Goal: Information Seeking & Learning: Learn about a topic

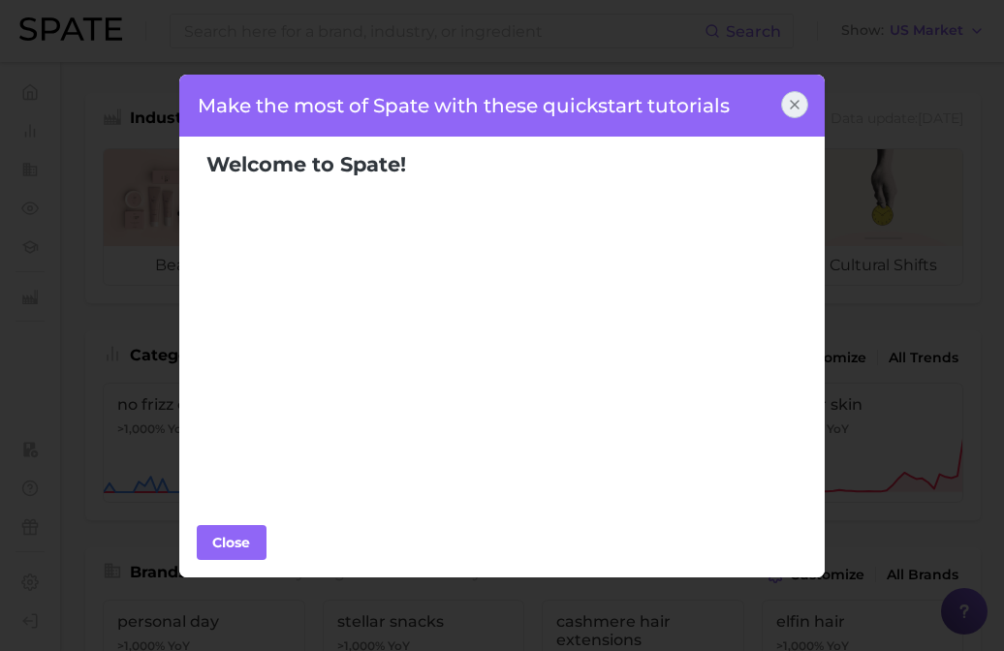
click at [785, 91] on div at bounding box center [794, 104] width 27 height 27
click at [786, 93] on div at bounding box center [794, 104] width 27 height 27
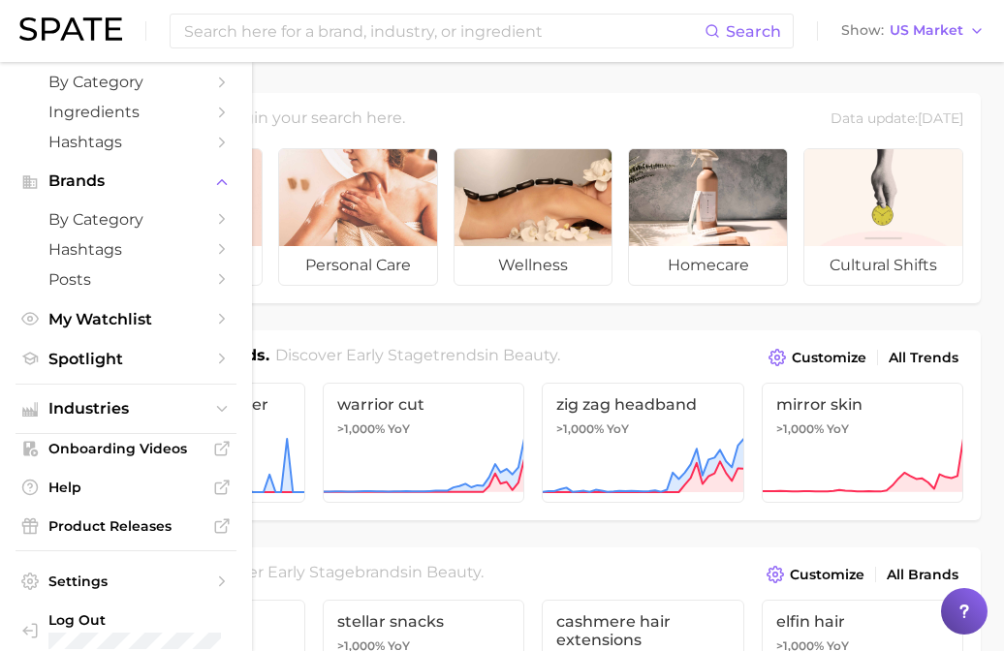
scroll to position [89, 0]
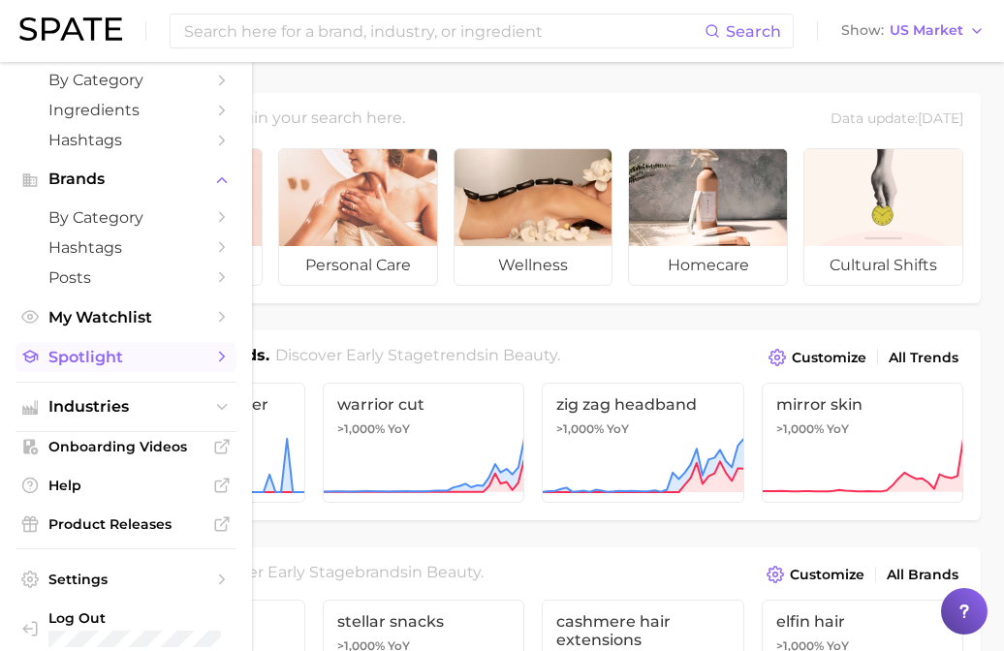
click at [72, 354] on span "Spotlight" at bounding box center [125, 357] width 155 height 18
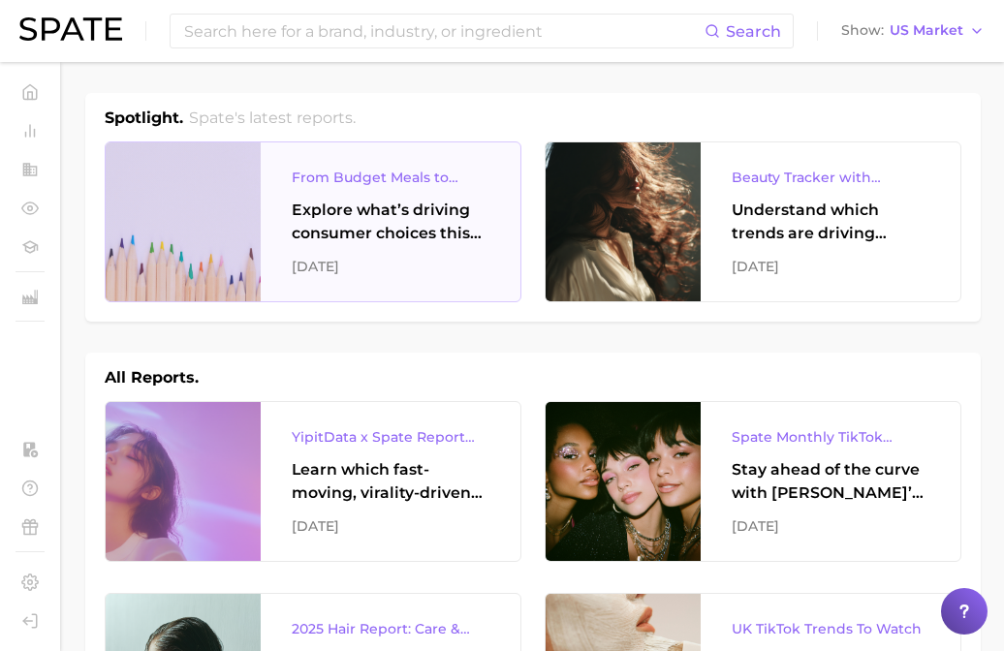
scroll to position [1, 0]
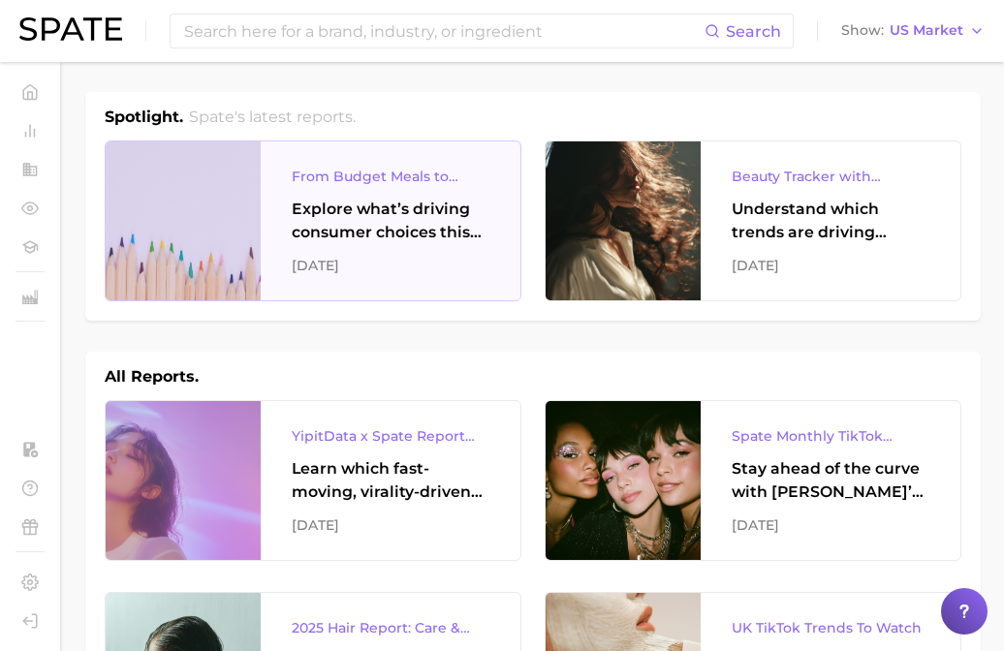
click at [261, 249] on div "From Budget Meals to Functional Snacks: Food & Beverage Trends Shaping Consumer…" at bounding box center [391, 220] width 260 height 159
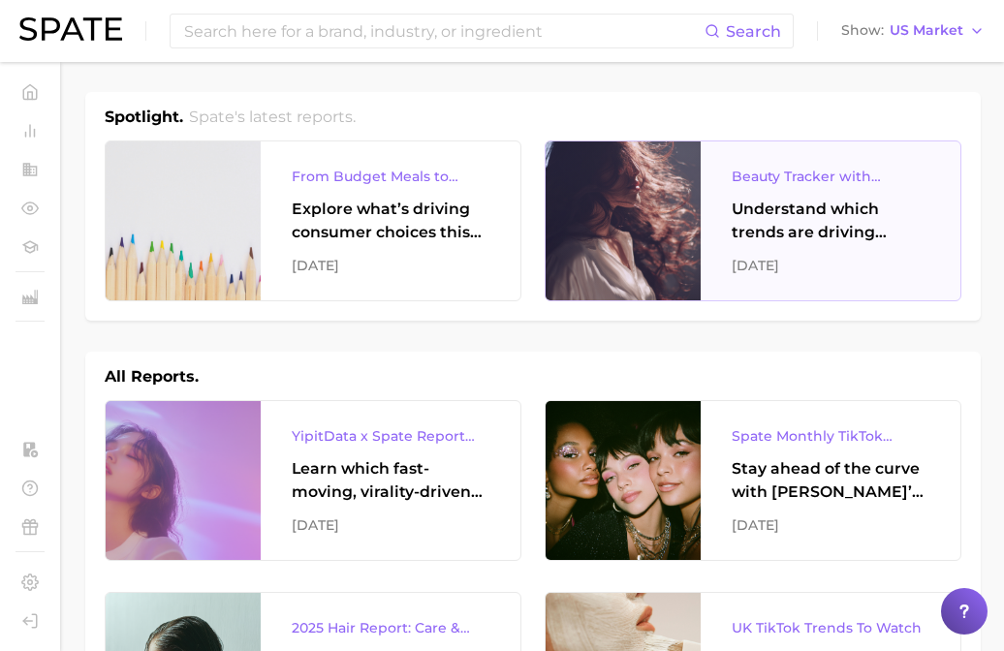
click at [673, 205] on div at bounding box center [623, 220] width 155 height 159
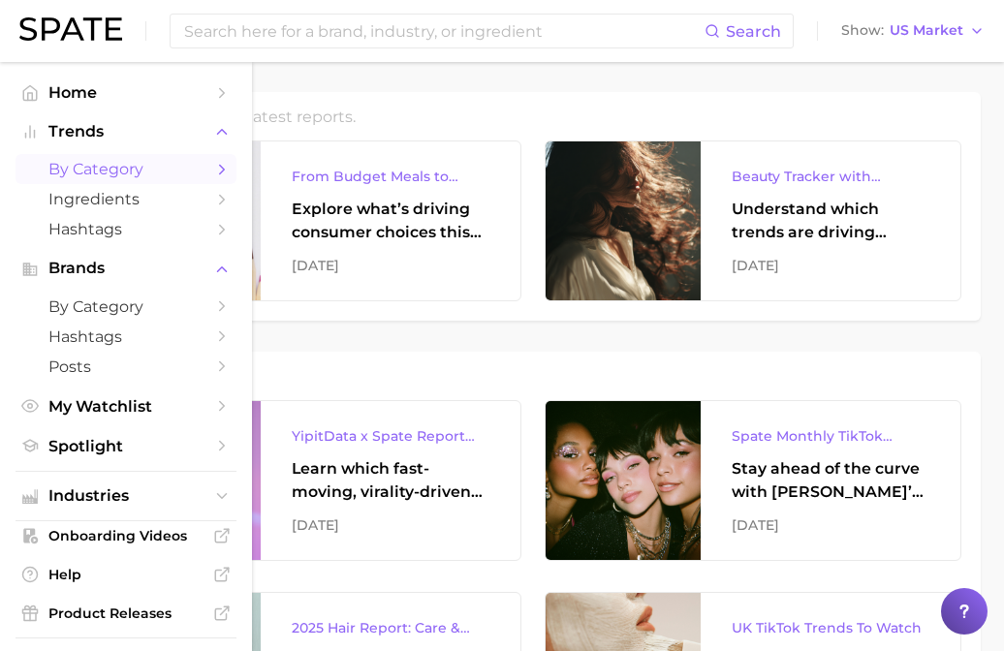
click at [94, 168] on span "by Category" at bounding box center [125, 169] width 155 height 18
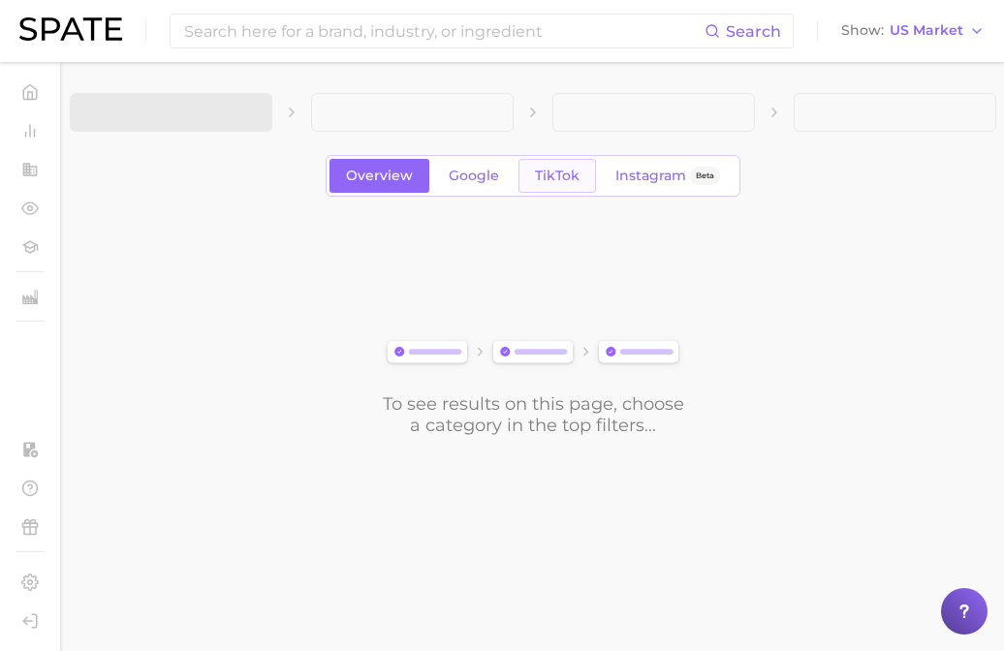
click at [561, 168] on span "TikTok" at bounding box center [557, 176] width 45 height 16
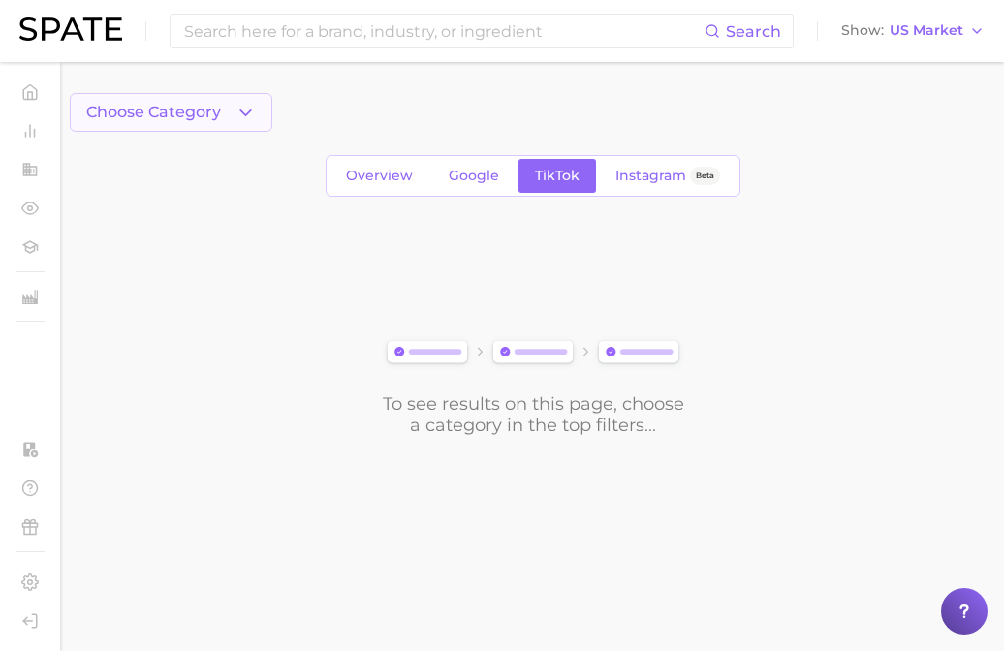
click at [257, 103] on button "Choose Category" at bounding box center [171, 112] width 203 height 39
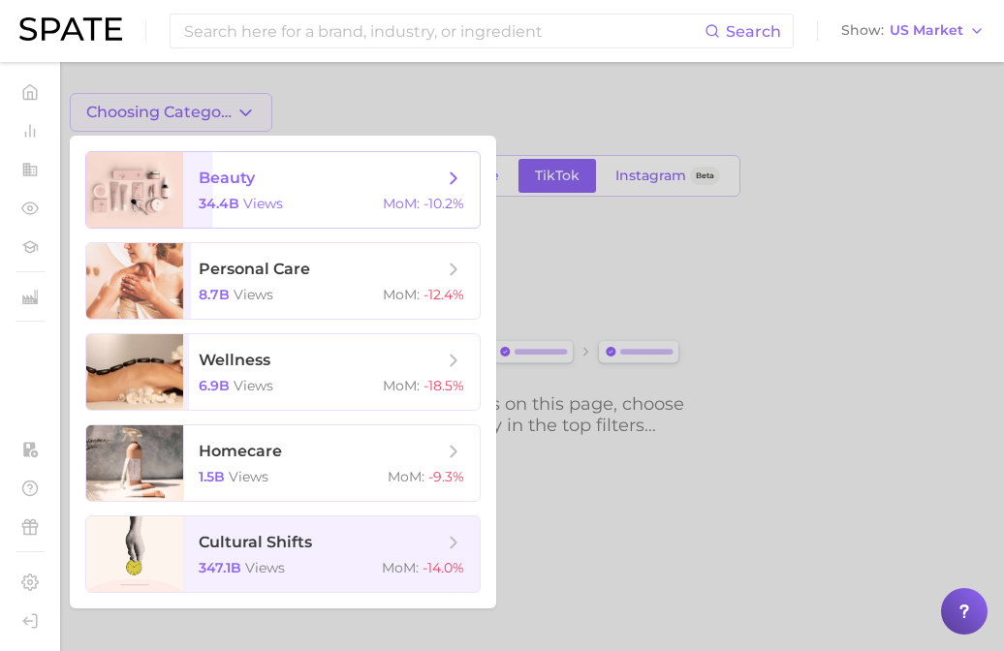
click at [207, 186] on span "beauty" at bounding box center [227, 178] width 56 height 18
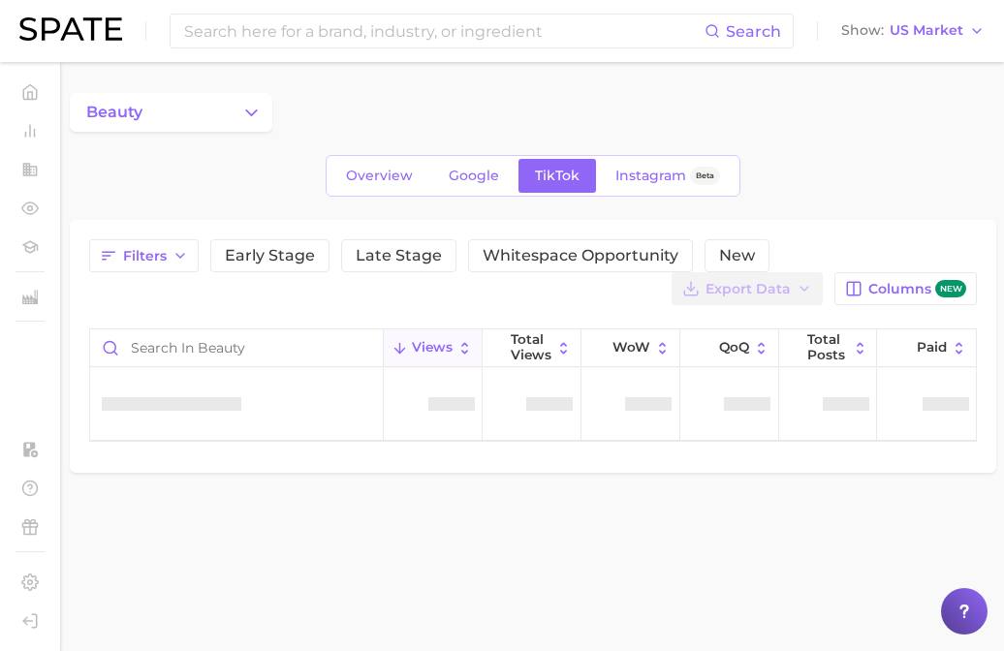
scroll to position [62, 0]
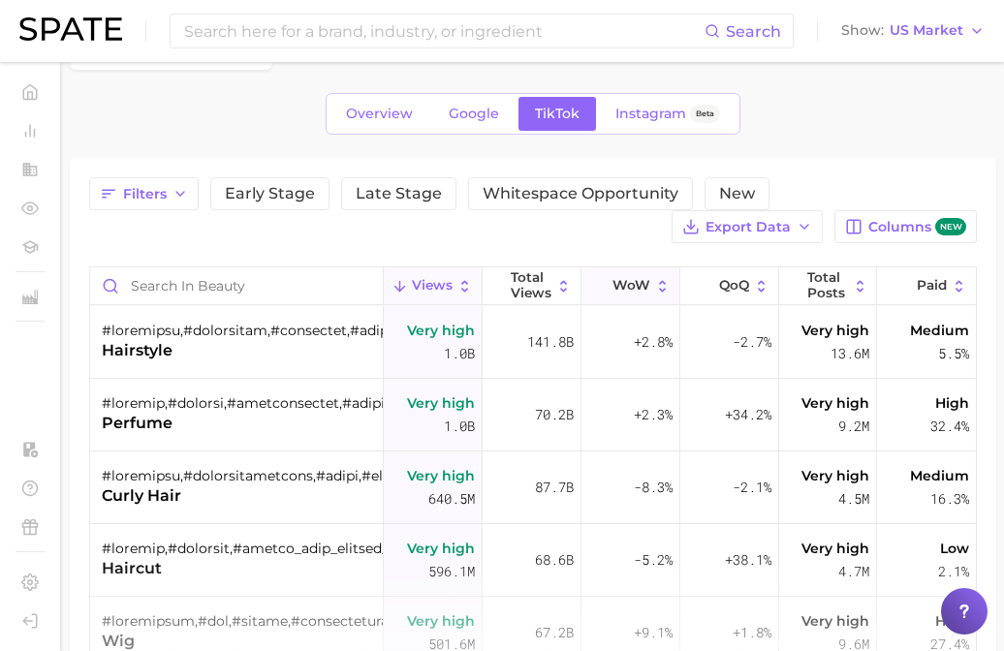
click at [650, 287] on span "WoW" at bounding box center [631, 286] width 38 height 16
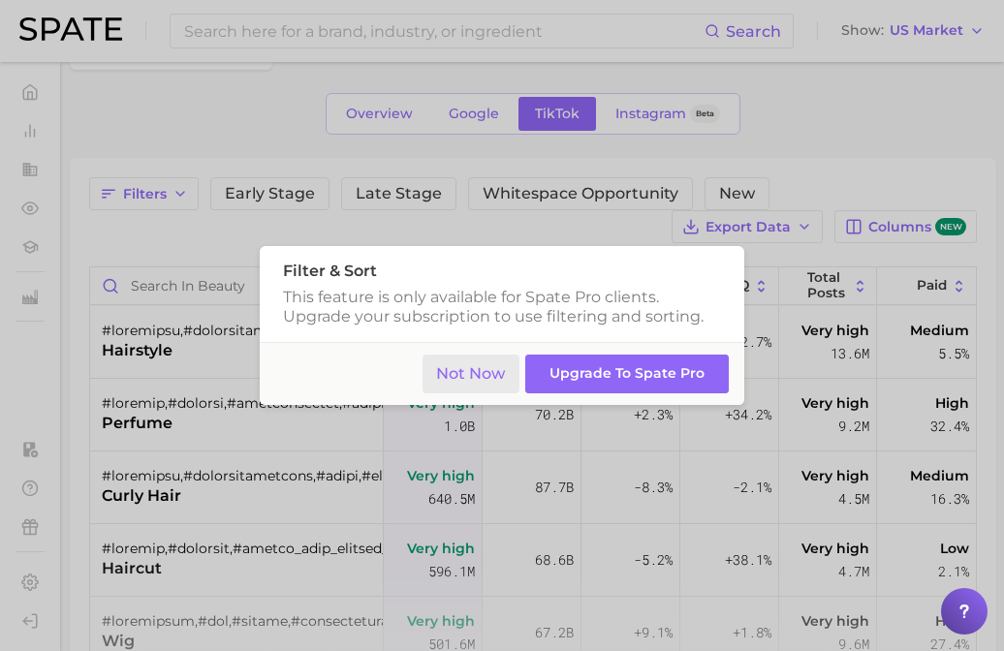
click at [472, 362] on button "Not Now" at bounding box center [471, 375] width 98 height 40
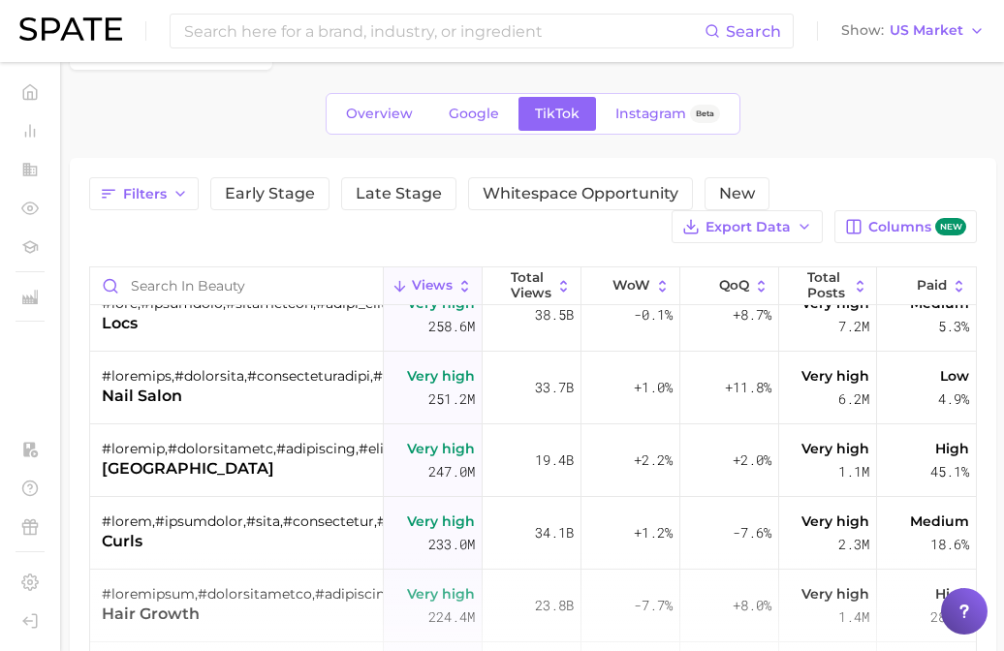
scroll to position [843, 0]
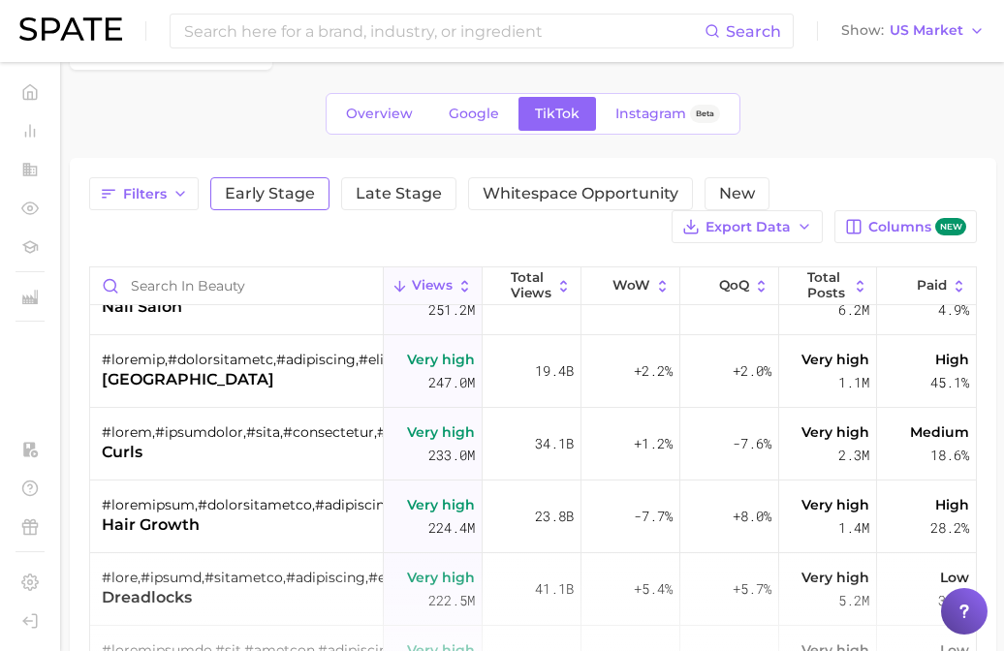
click at [302, 187] on span "Early Stage" at bounding box center [270, 194] width 90 height 16
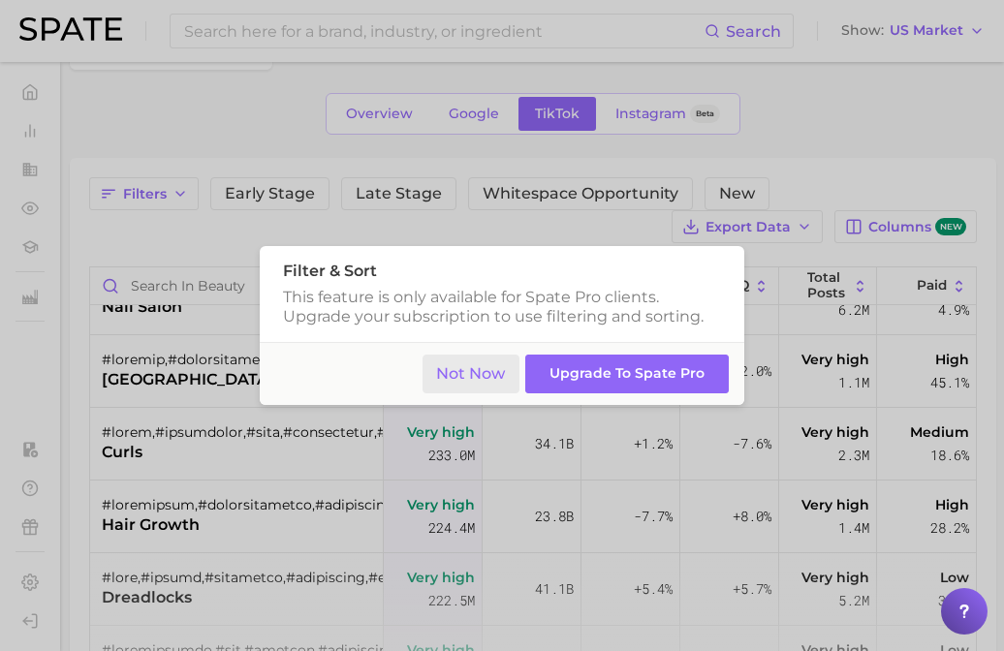
click at [447, 373] on button "Not Now" at bounding box center [471, 375] width 98 height 40
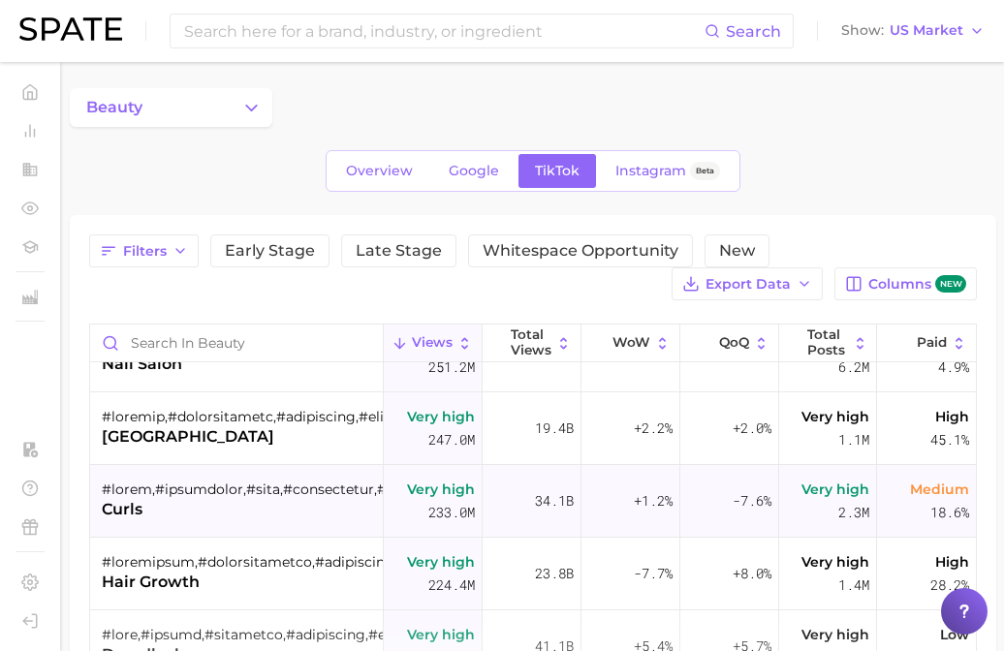
scroll to position [0, 0]
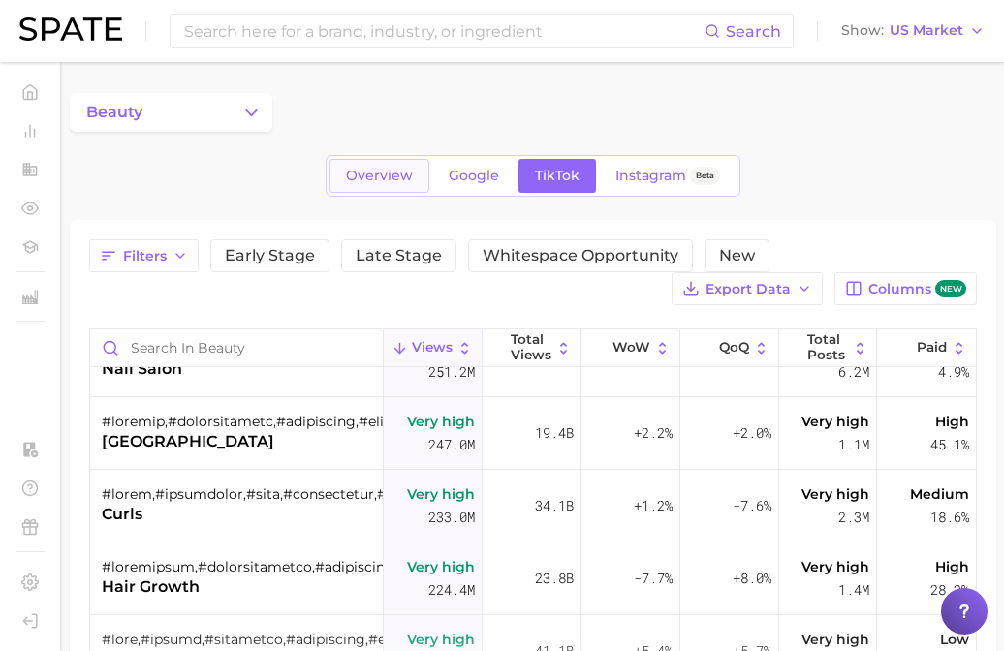
click at [399, 184] on link "Overview" at bounding box center [379, 176] width 100 height 34
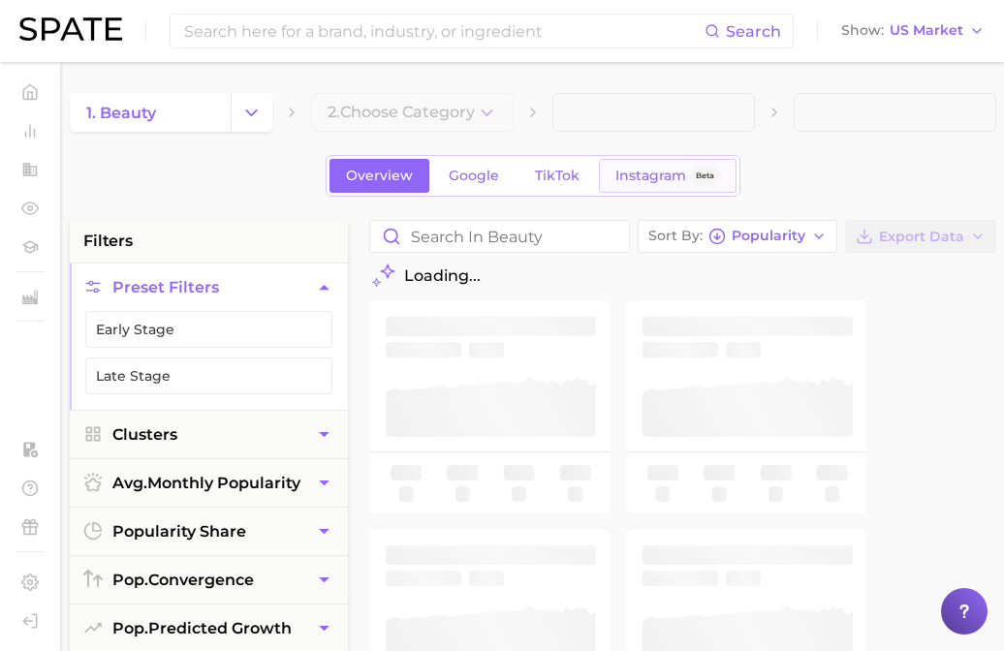
click at [661, 163] on link "Instagram Beta" at bounding box center [668, 176] width 138 height 34
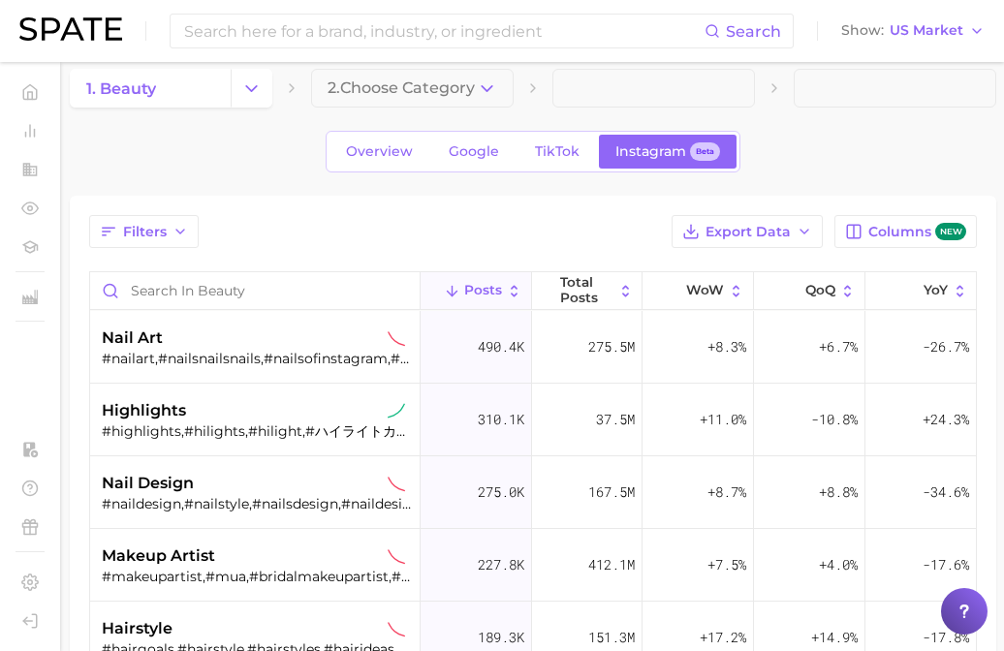
scroll to position [26, 0]
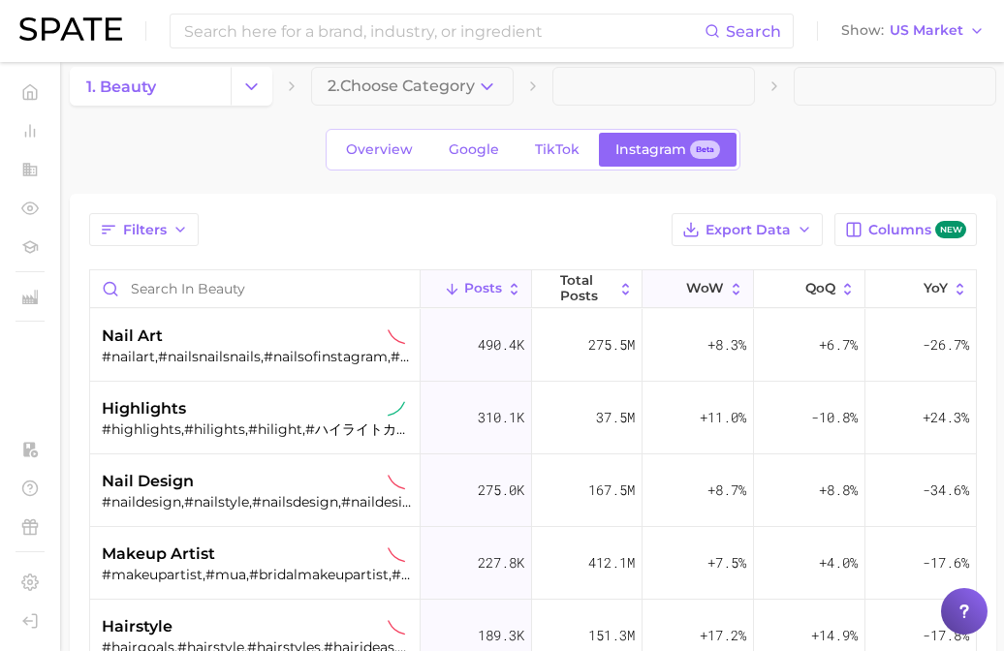
click at [708, 284] on span "WoW" at bounding box center [705, 289] width 38 height 16
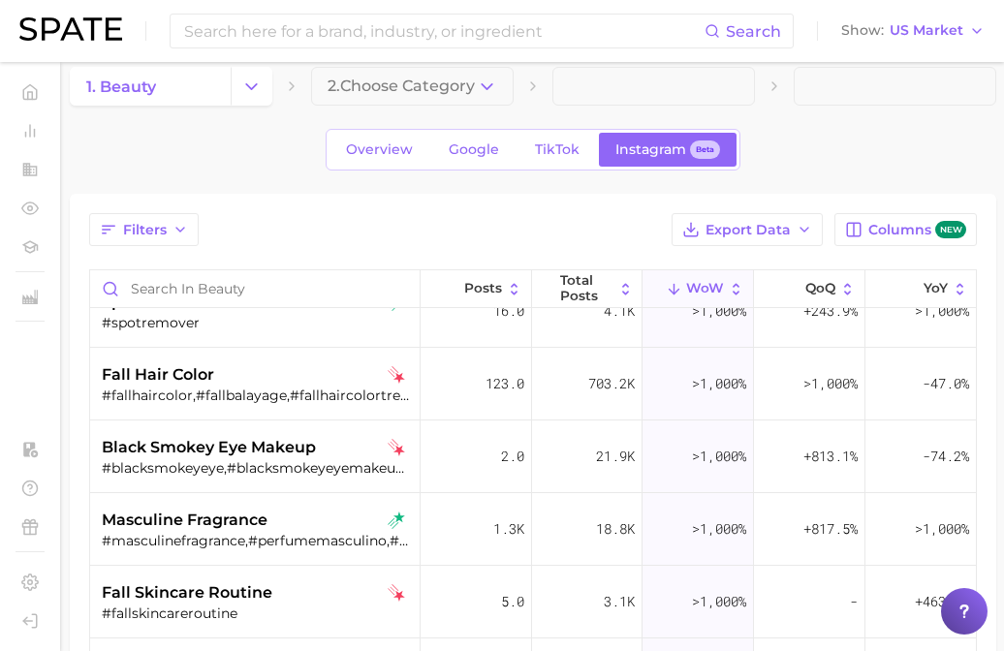
scroll to position [181, 0]
click at [135, 219] on button "Filters" at bounding box center [143, 229] width 109 height 33
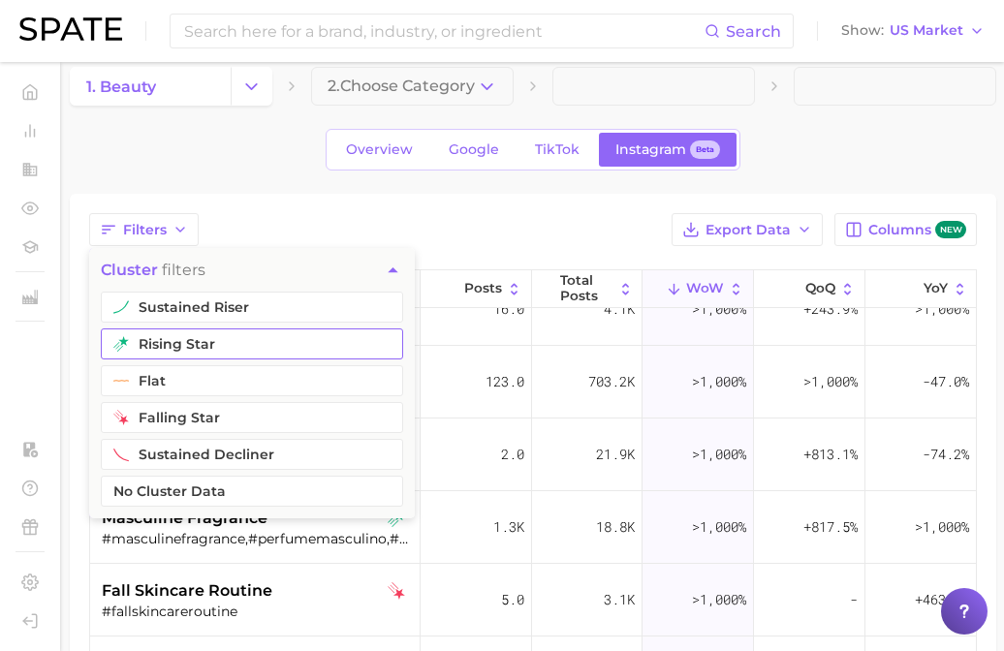
click at [190, 347] on button "rising star" at bounding box center [252, 343] width 302 height 31
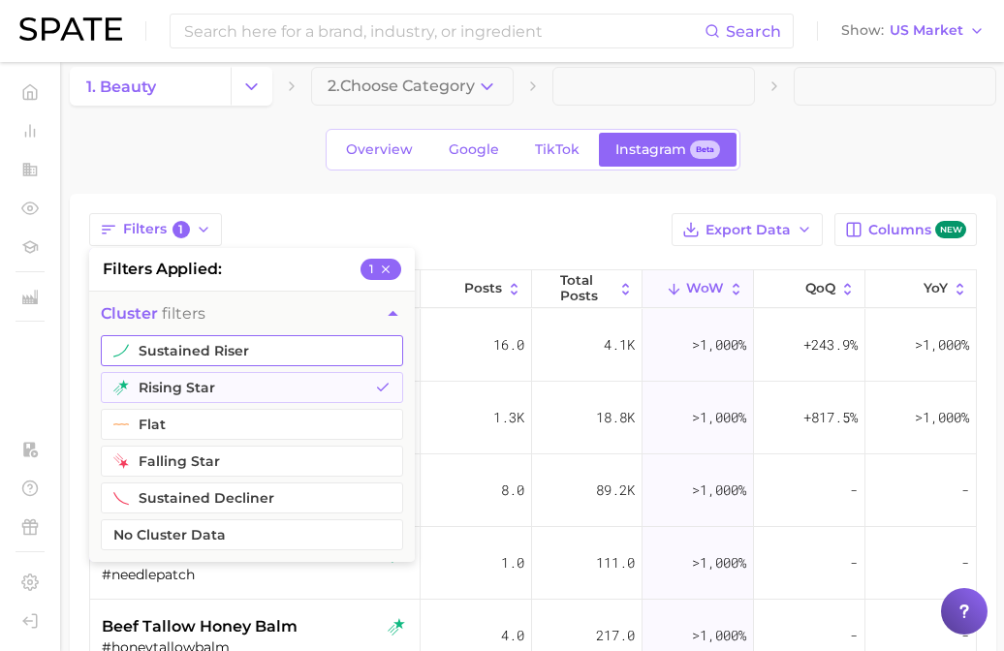
click at [197, 354] on button "sustained riser" at bounding box center [252, 350] width 302 height 31
click at [399, 209] on div "Filters 2 filters applied 2 cluster filters sustained riser rising star flat fa…" at bounding box center [533, 567] width 926 height 746
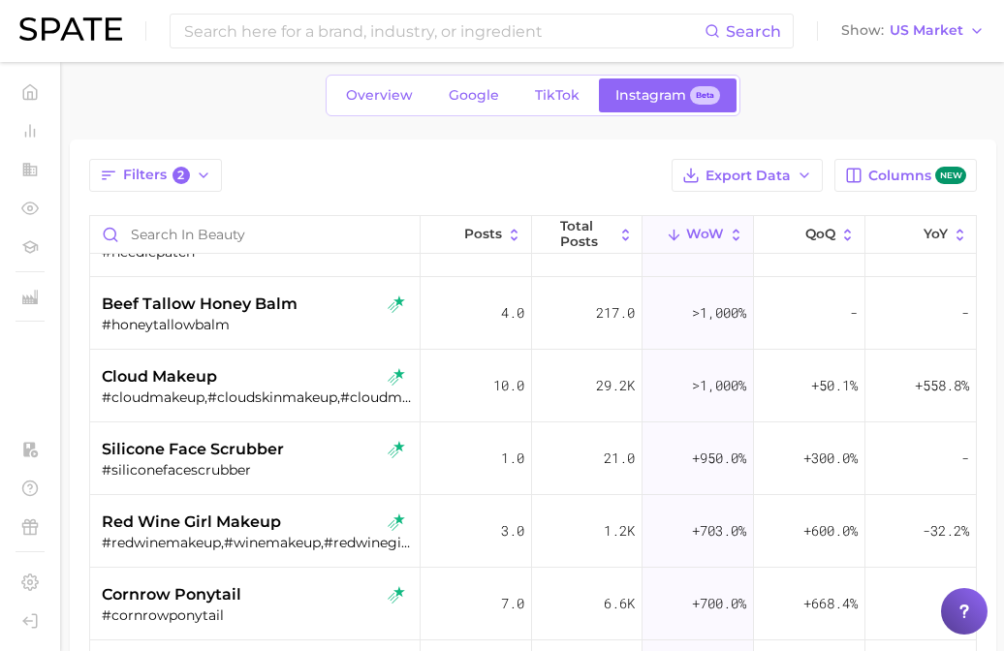
scroll to position [270, 0]
click at [936, 242] on button "YoY" at bounding box center [920, 235] width 110 height 38
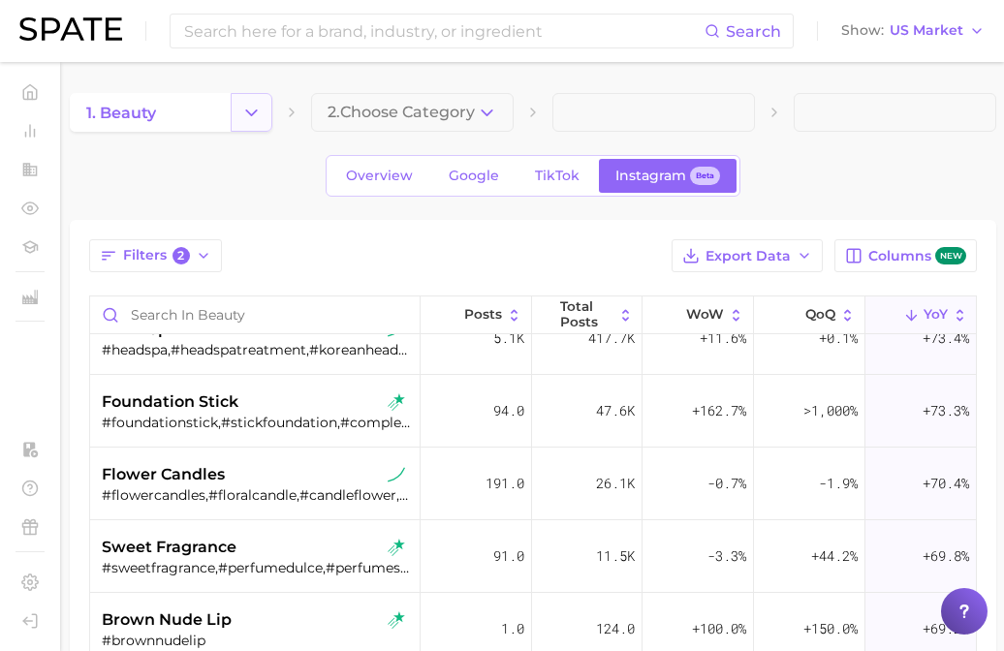
click at [252, 129] on button "Change Category" at bounding box center [252, 112] width 42 height 39
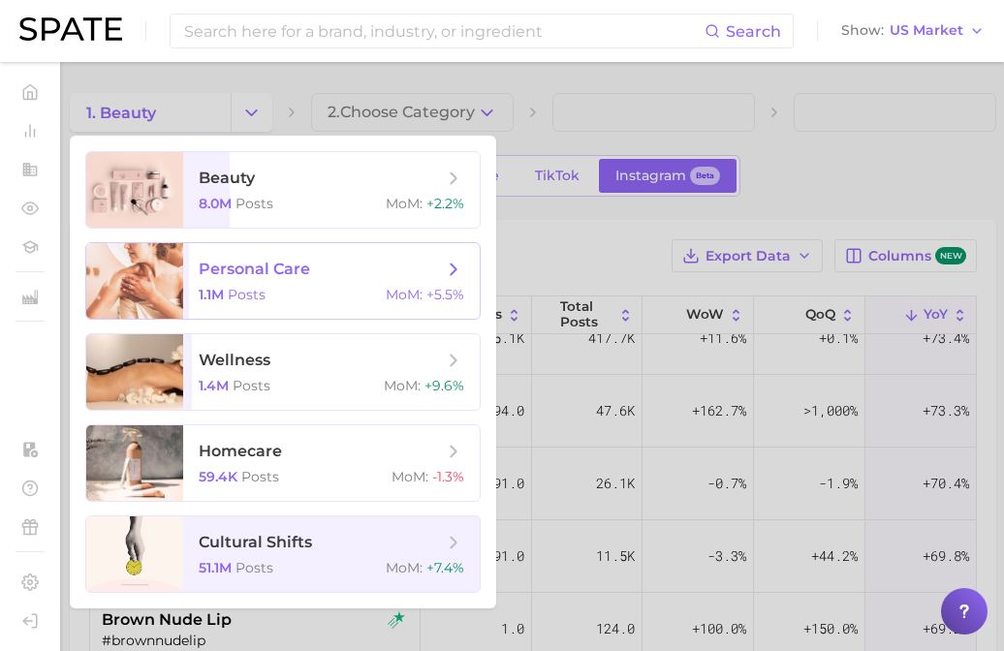
click at [235, 278] on span "personal care" at bounding box center [254, 269] width 111 height 18
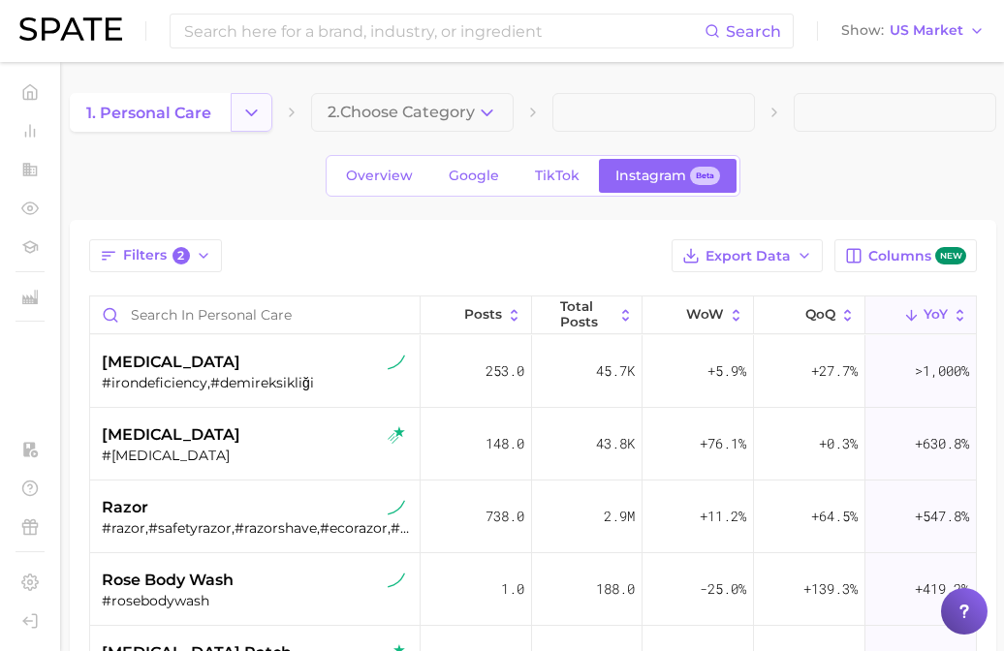
click at [252, 111] on icon "Change Category" at bounding box center [251, 113] width 20 height 20
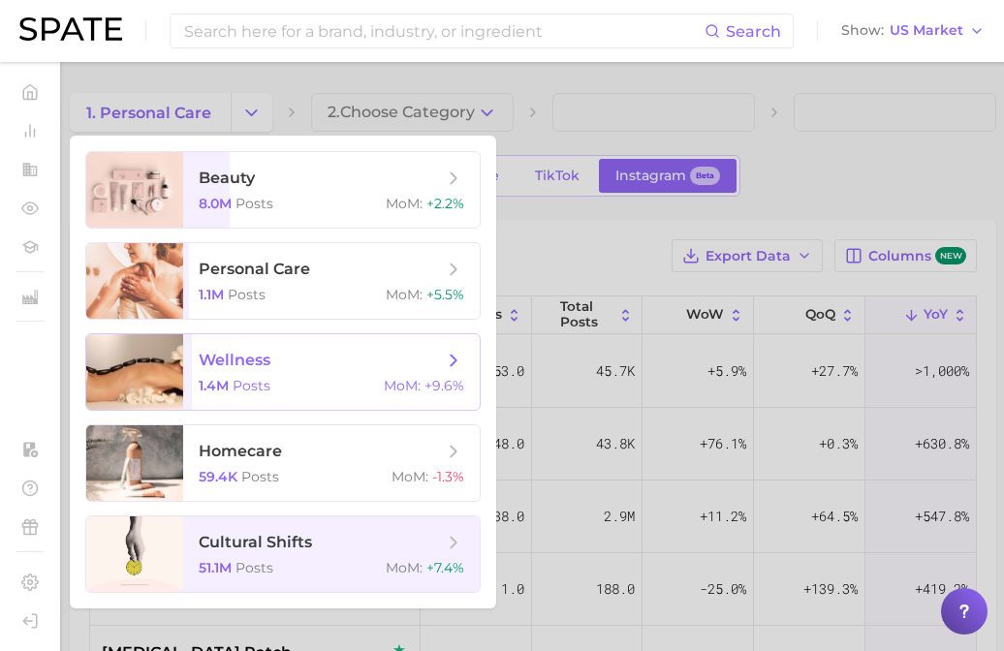
click at [276, 382] on div "1.4m Posts MoM : +9.6%" at bounding box center [331, 385] width 265 height 17
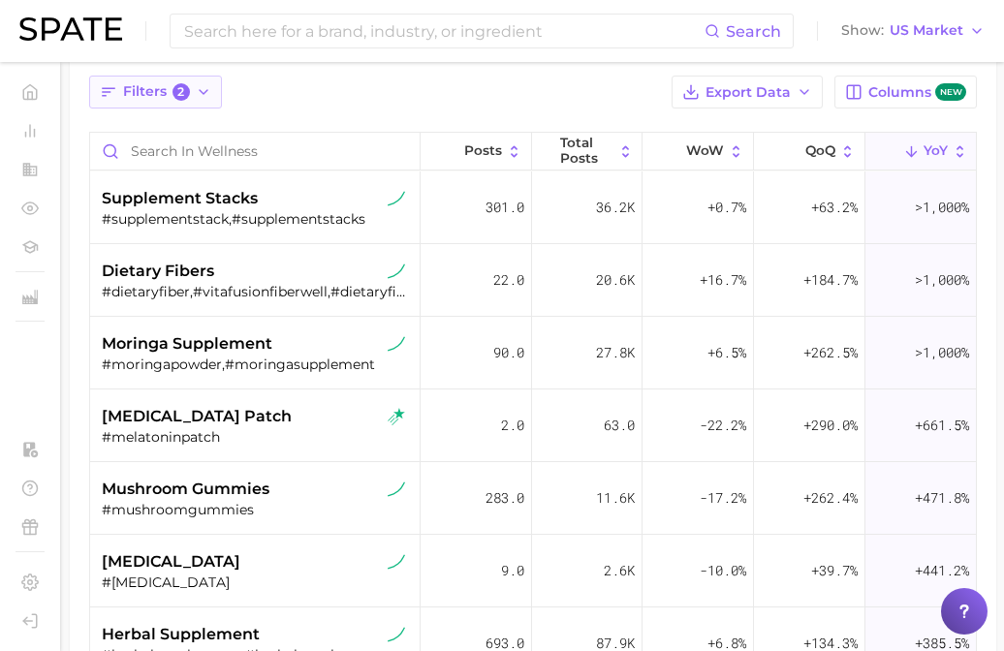
click at [204, 87] on icon "button" at bounding box center [204, 92] width 16 height 16
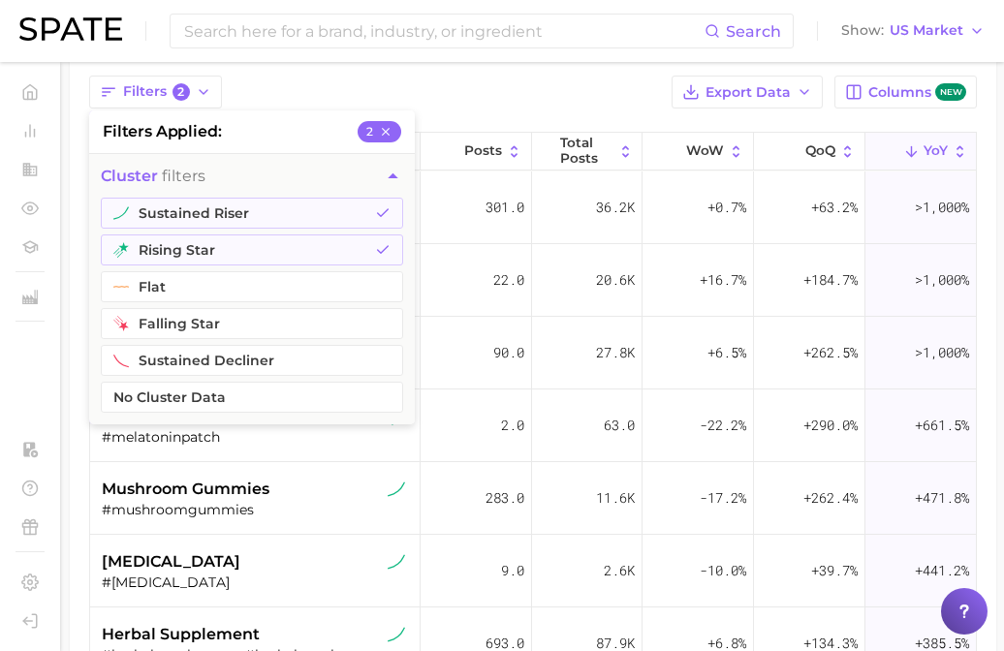
click at [404, 74] on div "Filters 2 filters applied 2 cluster filters sustained riser rising star flat fa…" at bounding box center [533, 429] width 926 height 746
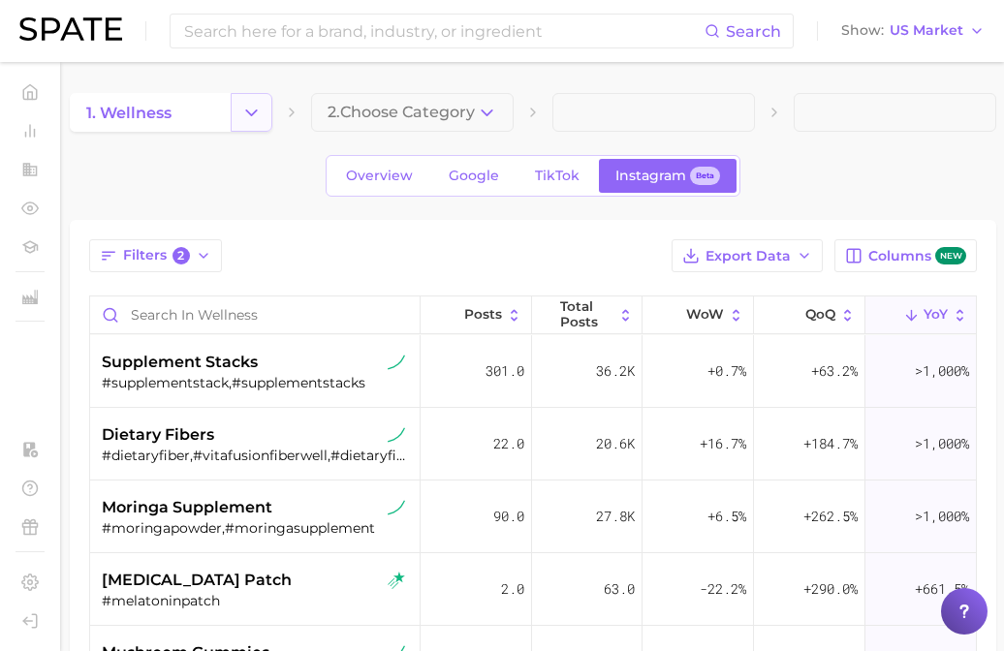
click at [267, 93] on button "Change Category" at bounding box center [252, 112] width 42 height 39
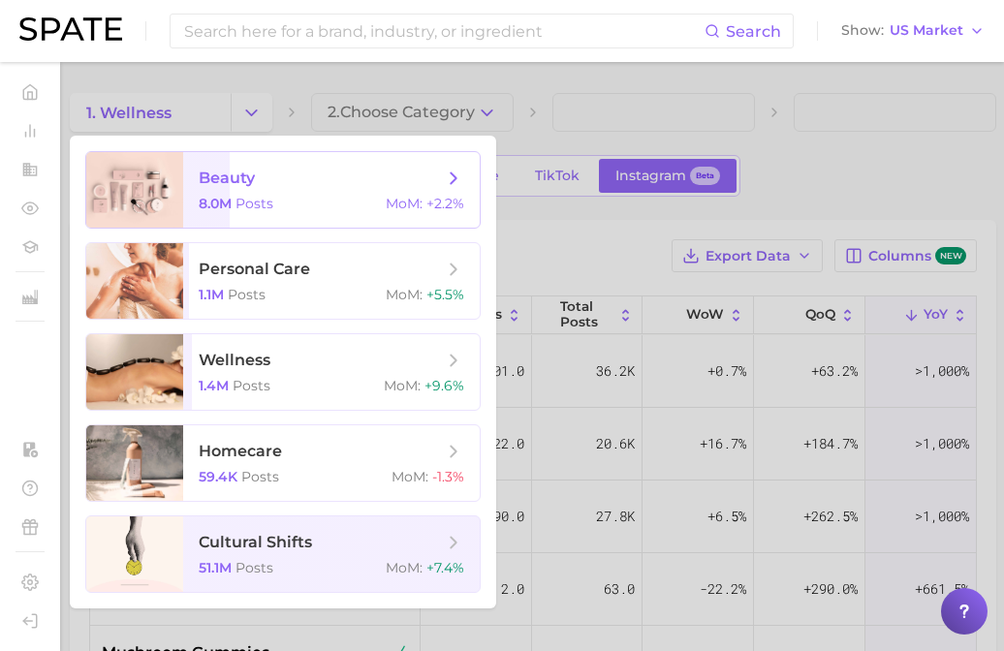
click at [252, 210] on span "Posts" at bounding box center [254, 203] width 38 height 17
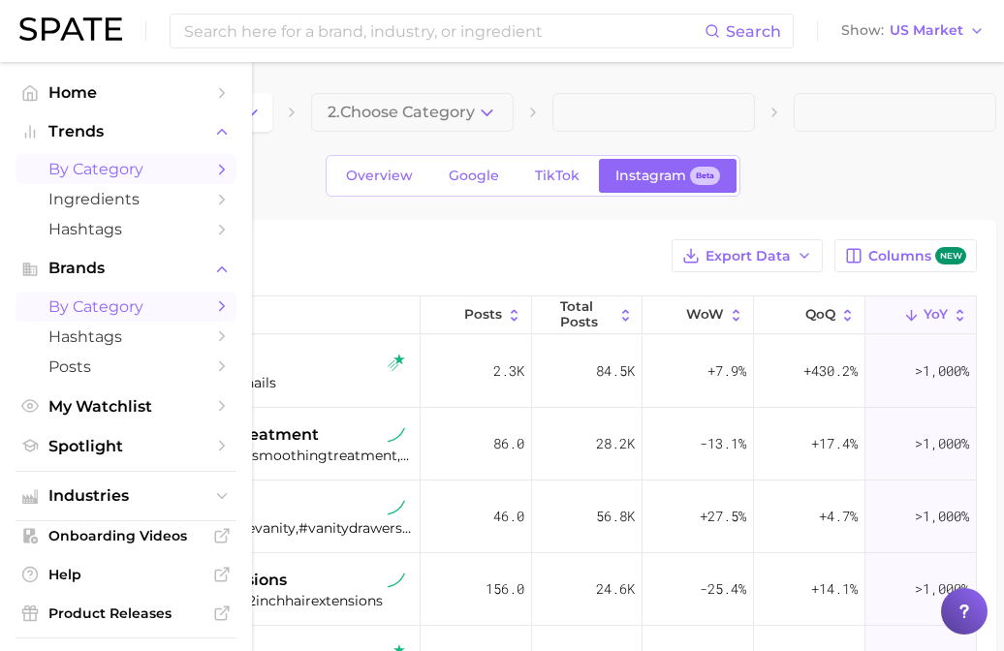
click at [91, 305] on span "by Category" at bounding box center [125, 306] width 155 height 18
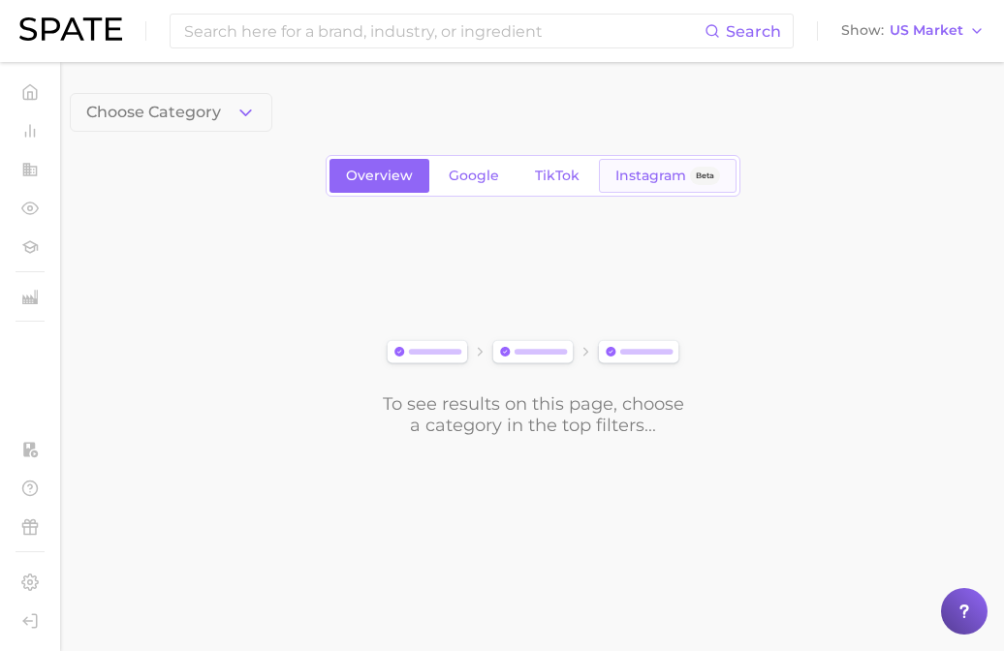
click at [656, 177] on span "Instagram" at bounding box center [650, 176] width 71 height 16
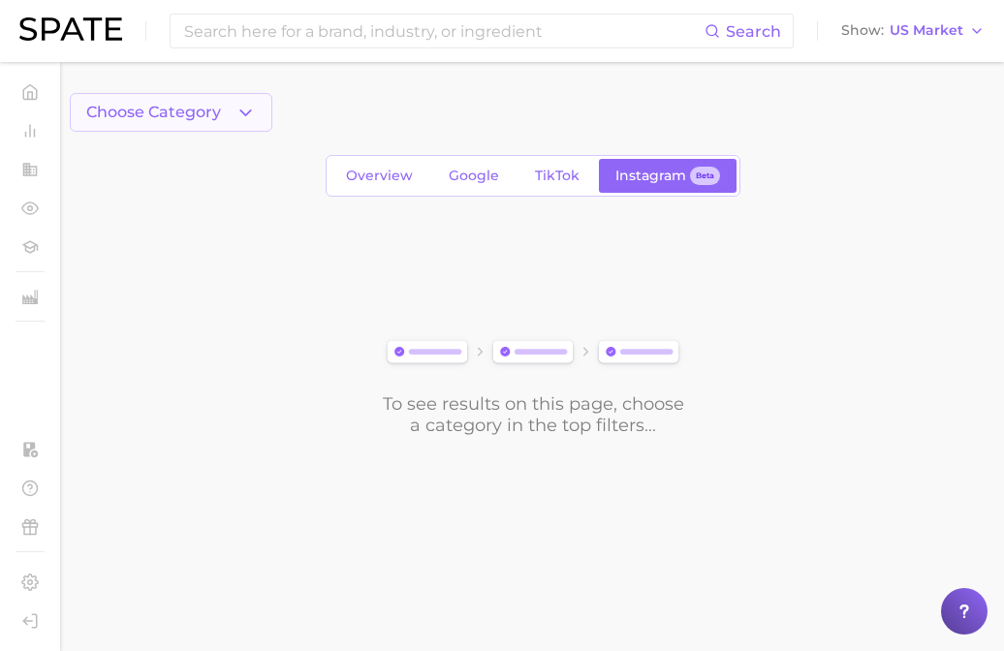
click at [242, 106] on icon "button" at bounding box center [245, 113] width 20 height 20
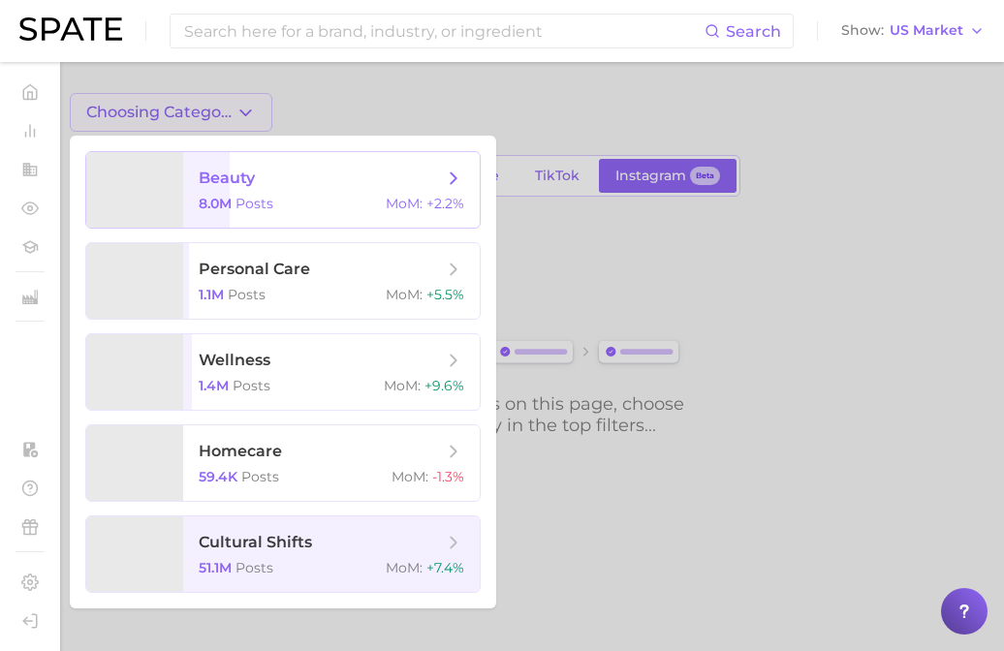
click at [233, 178] on span "beauty" at bounding box center [227, 178] width 56 height 18
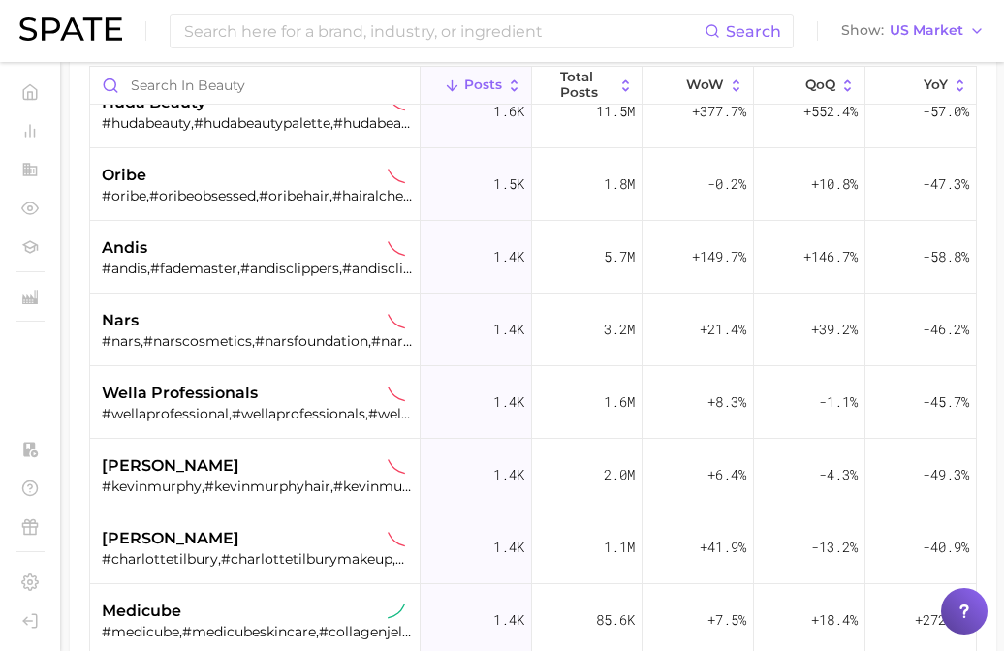
scroll to position [3524, 0]
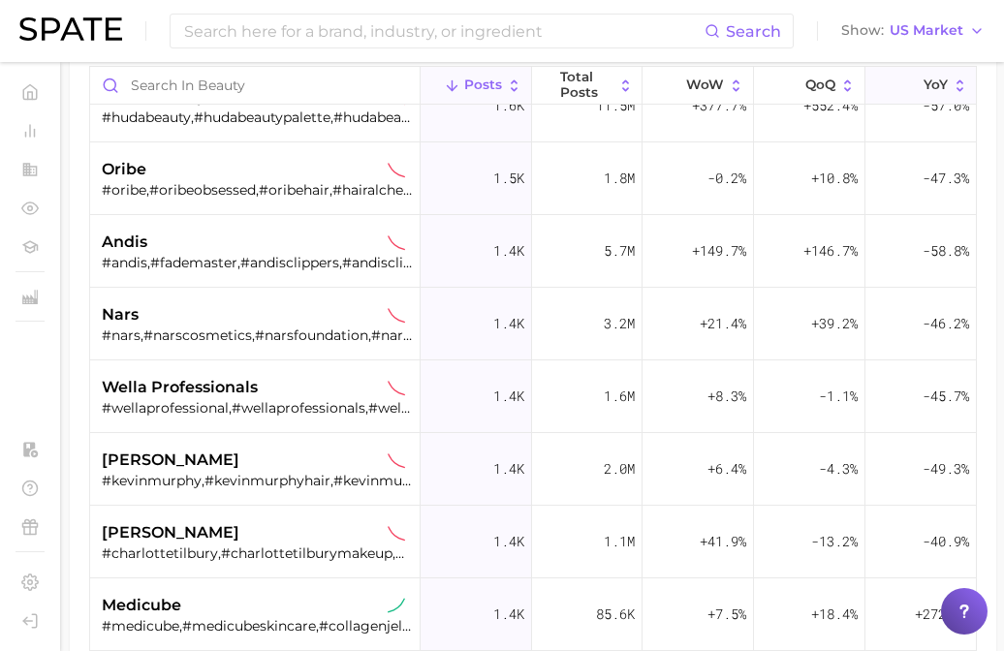
click at [933, 75] on button "YoY" at bounding box center [920, 86] width 110 height 38
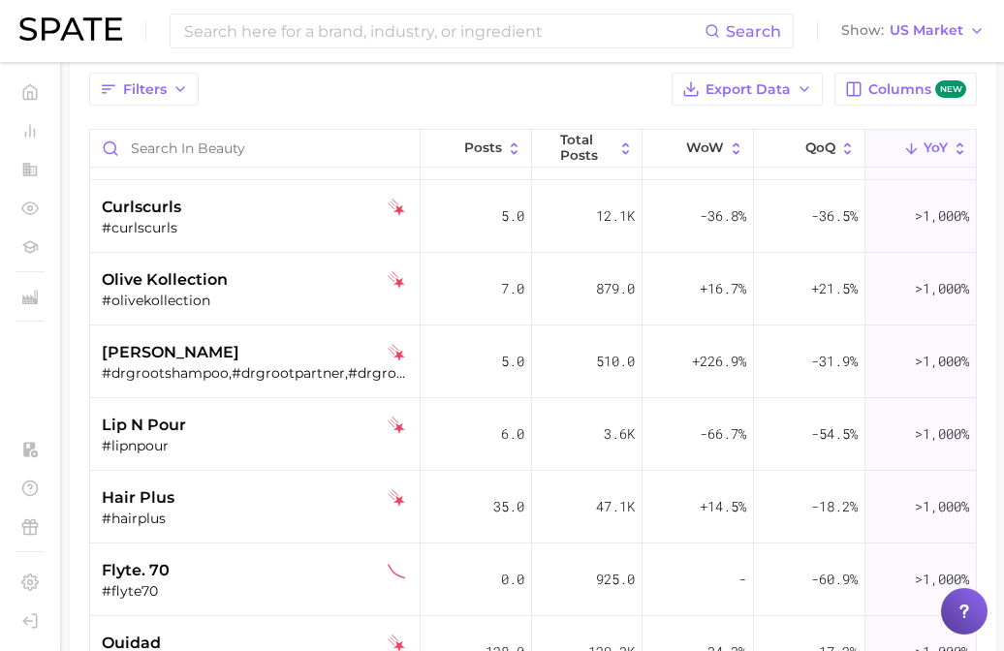
scroll to position [2028, 0]
